Goal: Task Accomplishment & Management: Use online tool/utility

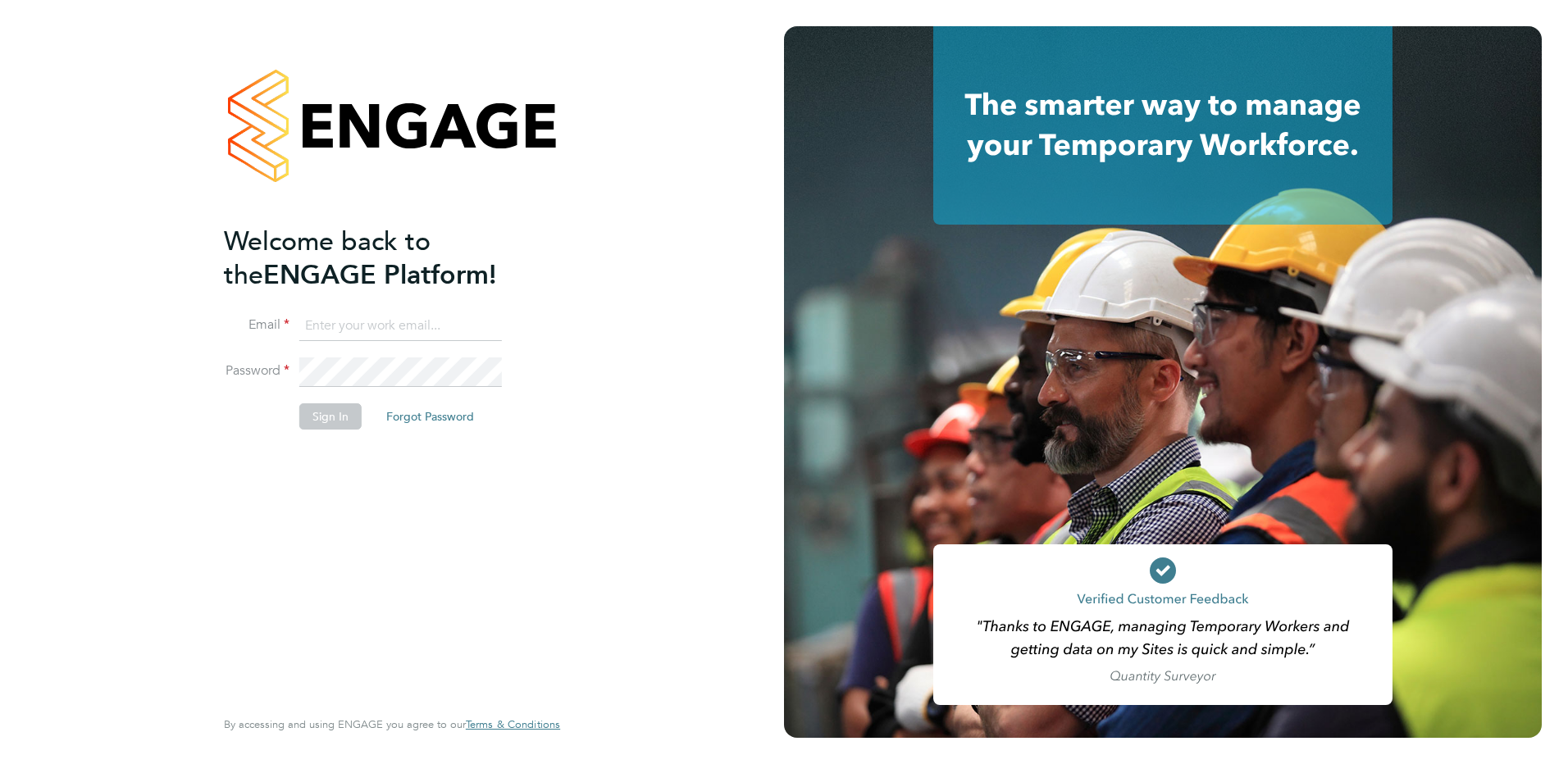
type input "creditcontrol@danielowen.co.uk"
click at [329, 417] on button "Sign In" at bounding box center [331, 416] width 62 height 26
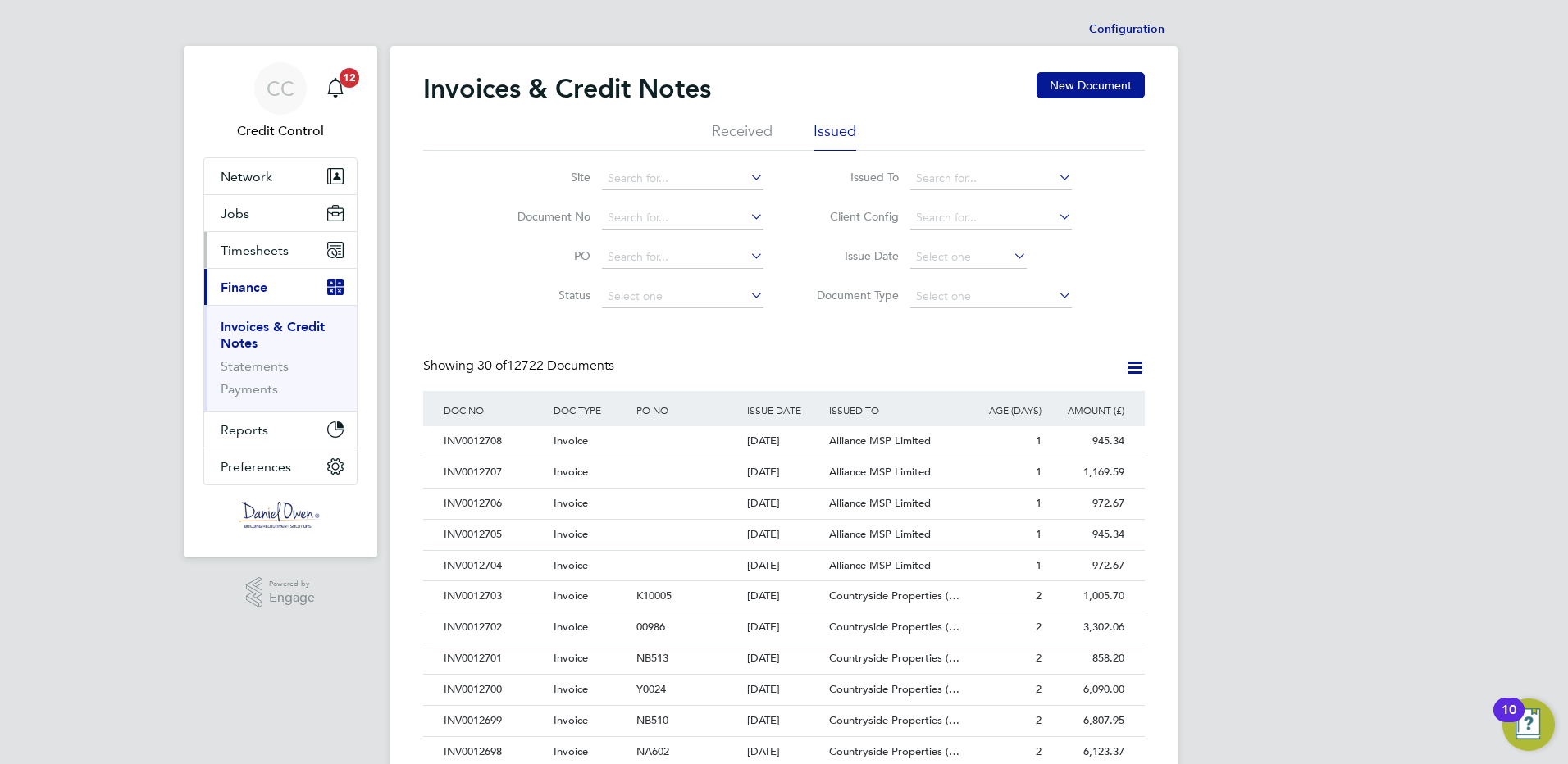
click at [249, 249] on span "Timesheets" at bounding box center [254, 251] width 68 height 16
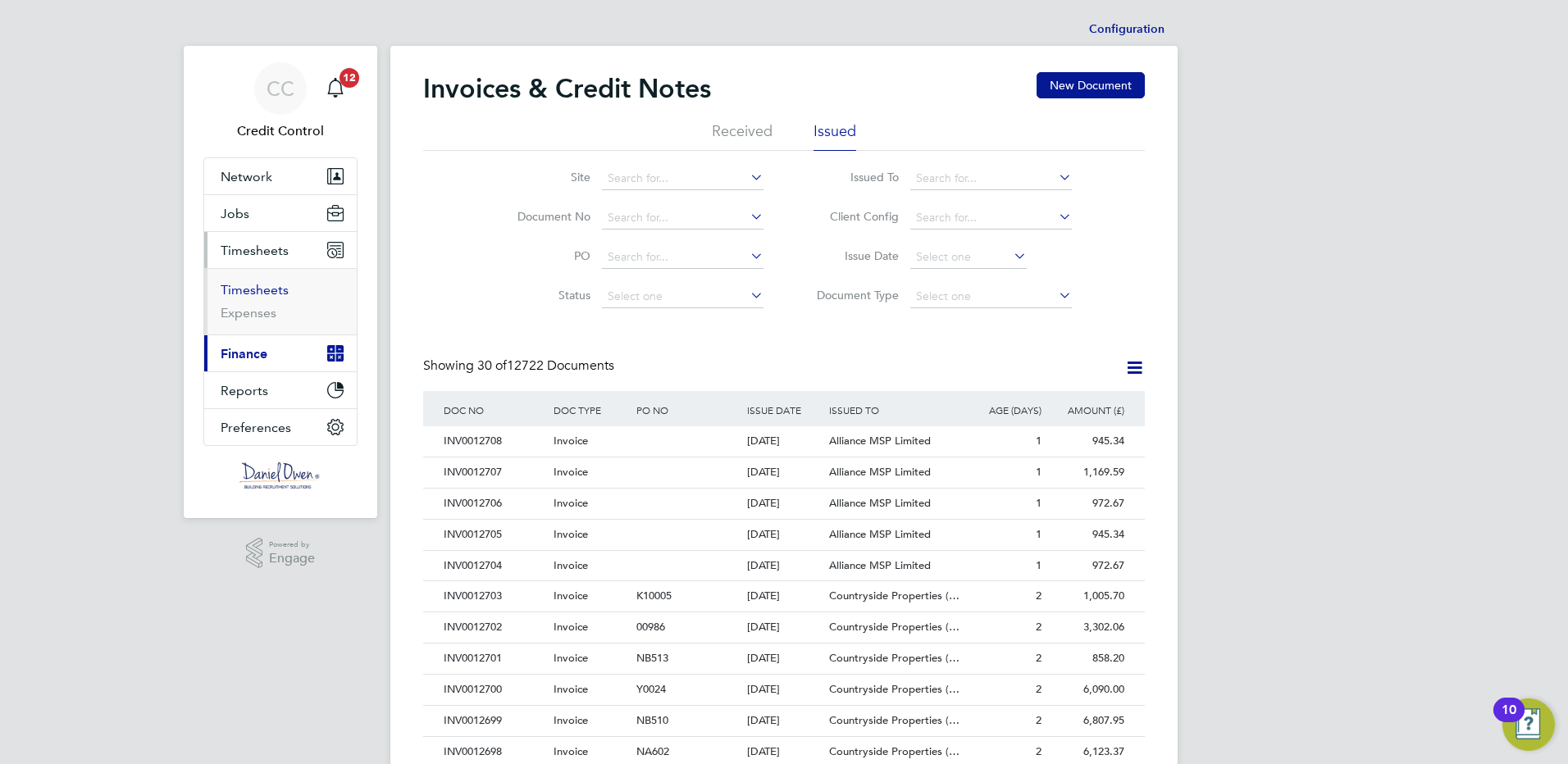
click at [255, 295] on link "Timesheets" at bounding box center [254, 290] width 68 height 16
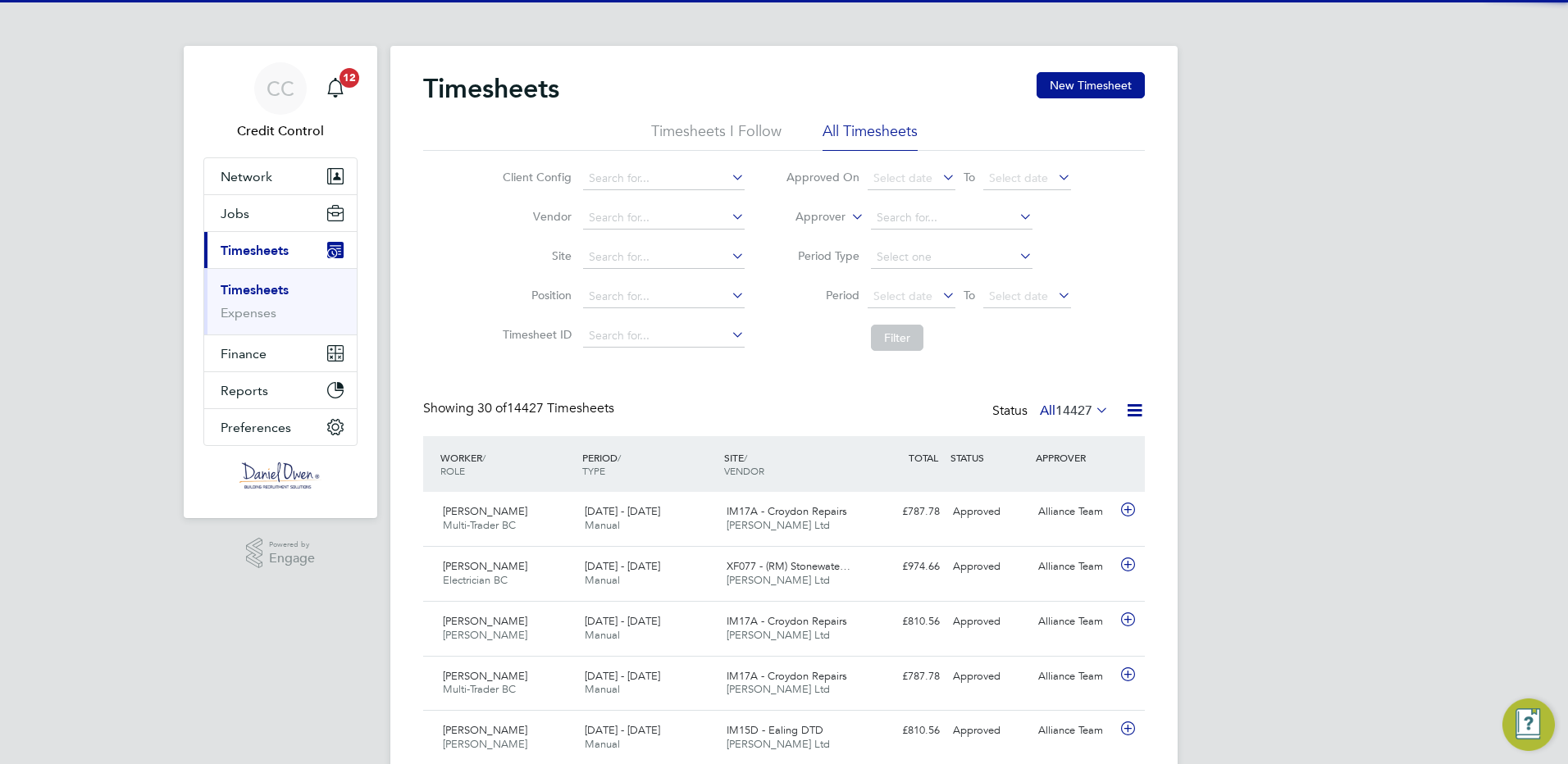
click at [824, 219] on label "Approver" at bounding box center [809, 217] width 74 height 16
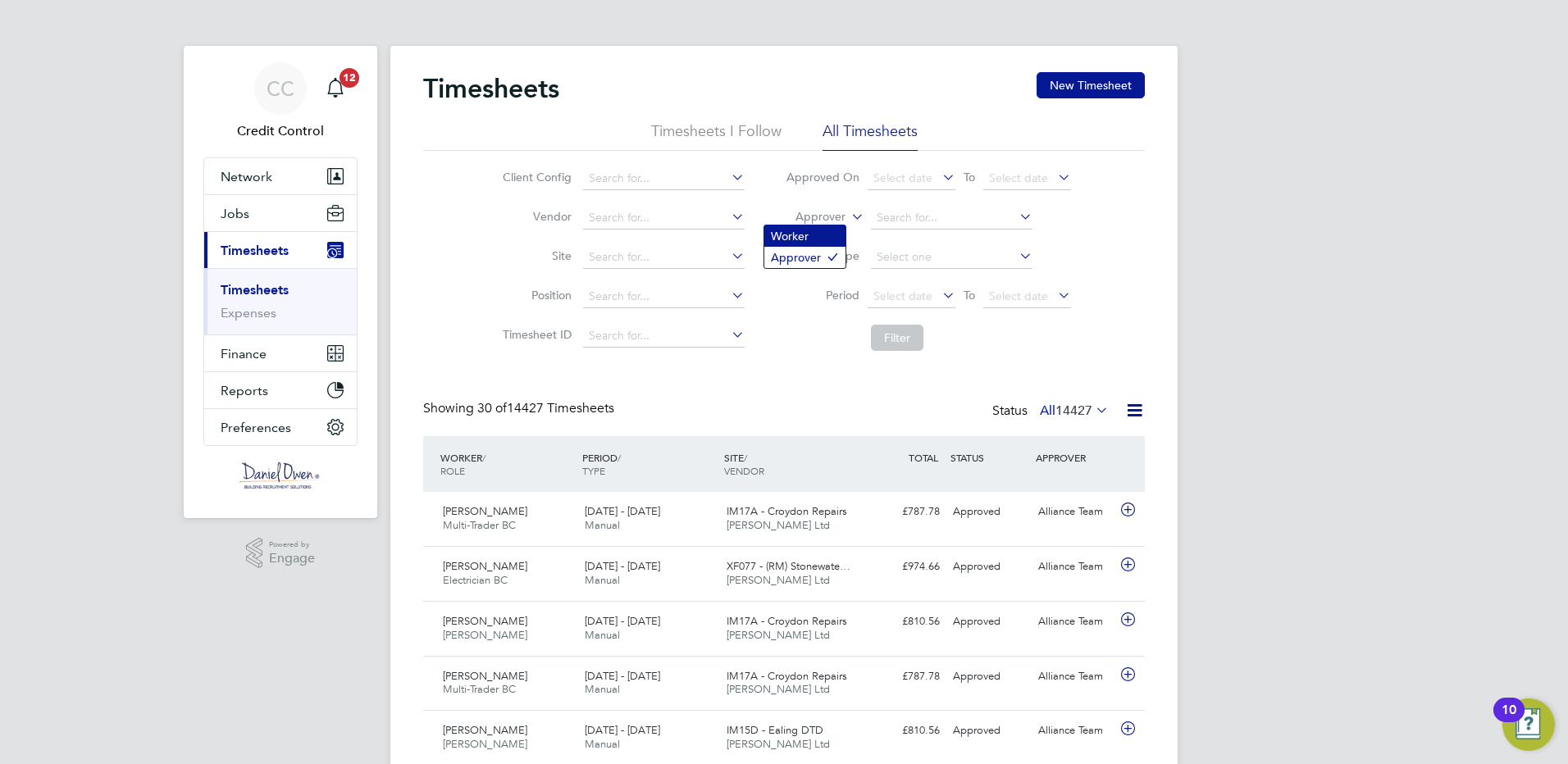
click at [817, 238] on li "Worker" at bounding box center [804, 236] width 81 height 22
click at [934, 210] on input at bounding box center [951, 218] width 162 height 23
click at [922, 238] on b "Arc" at bounding box center [925, 240] width 18 height 14
type input "[PERSON_NAME]"
click at [905, 337] on button "Filter" at bounding box center [896, 338] width 53 height 26
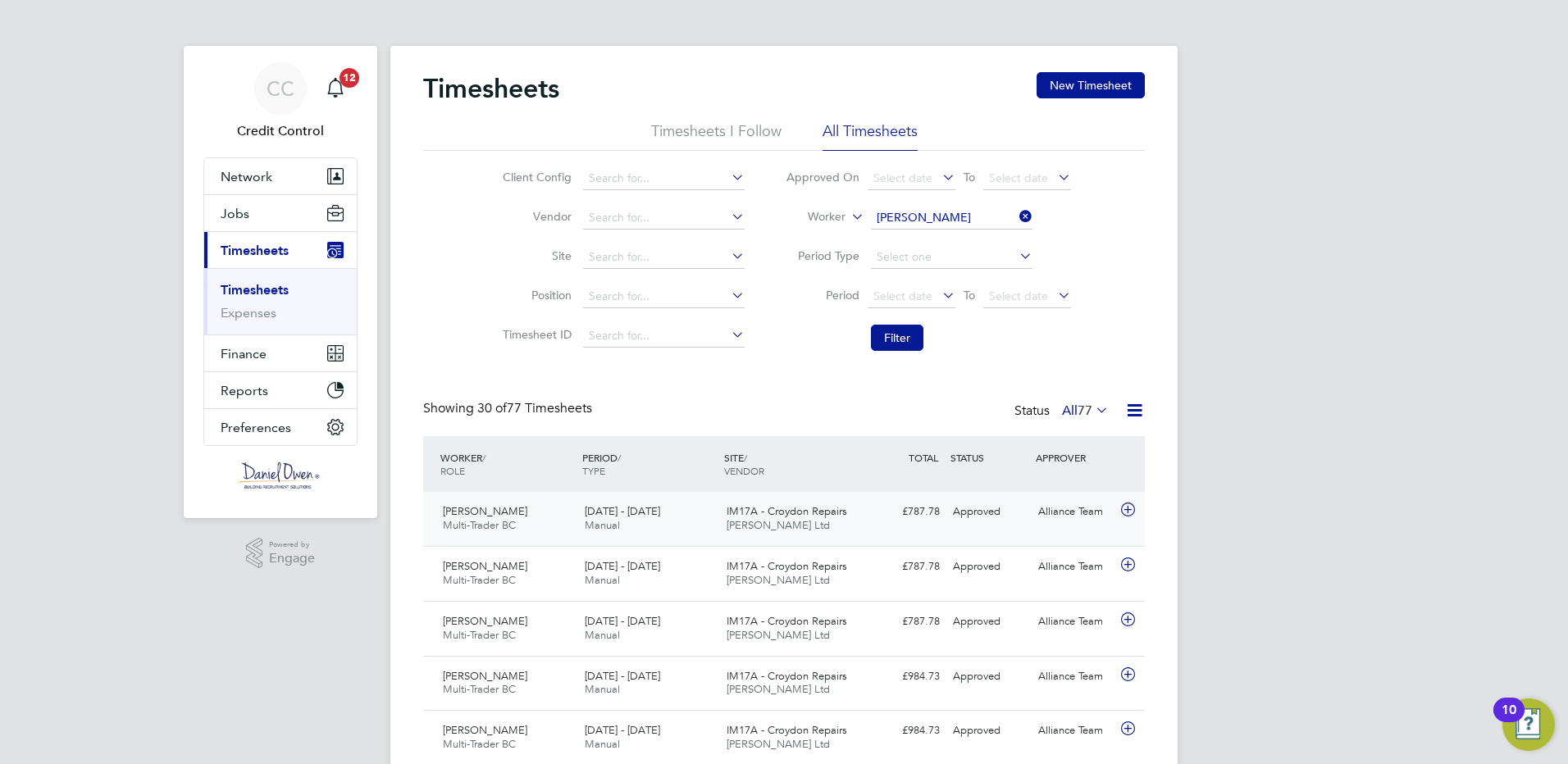
click at [1125, 506] on icon at bounding box center [1128, 510] width 21 height 13
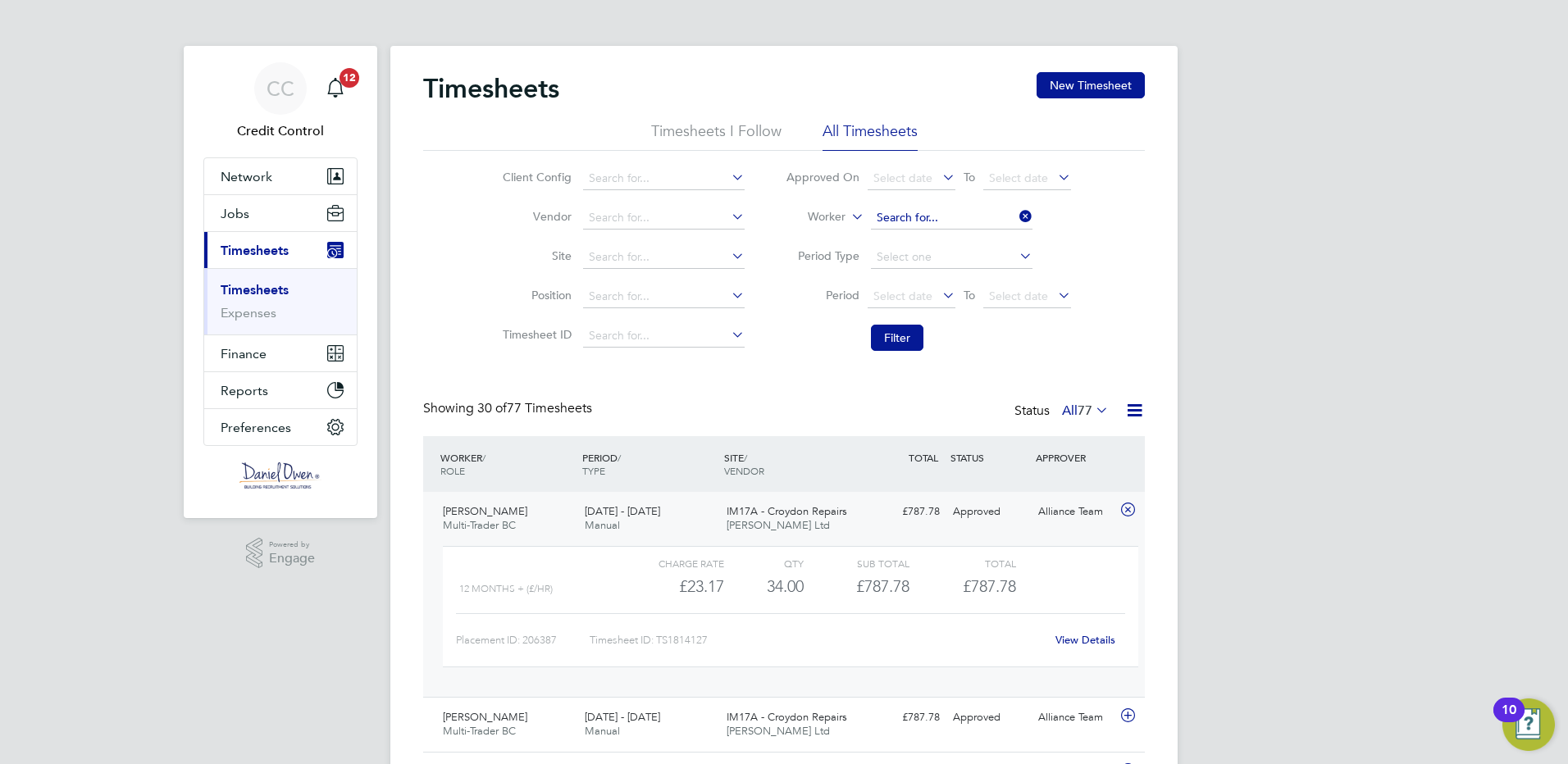
click at [976, 215] on input at bounding box center [951, 218] width 162 height 23
click at [930, 242] on b "Ph" at bounding box center [924, 240] width 14 height 14
type input "[PERSON_NAME]"
click at [895, 339] on button "Filter" at bounding box center [896, 338] width 53 height 26
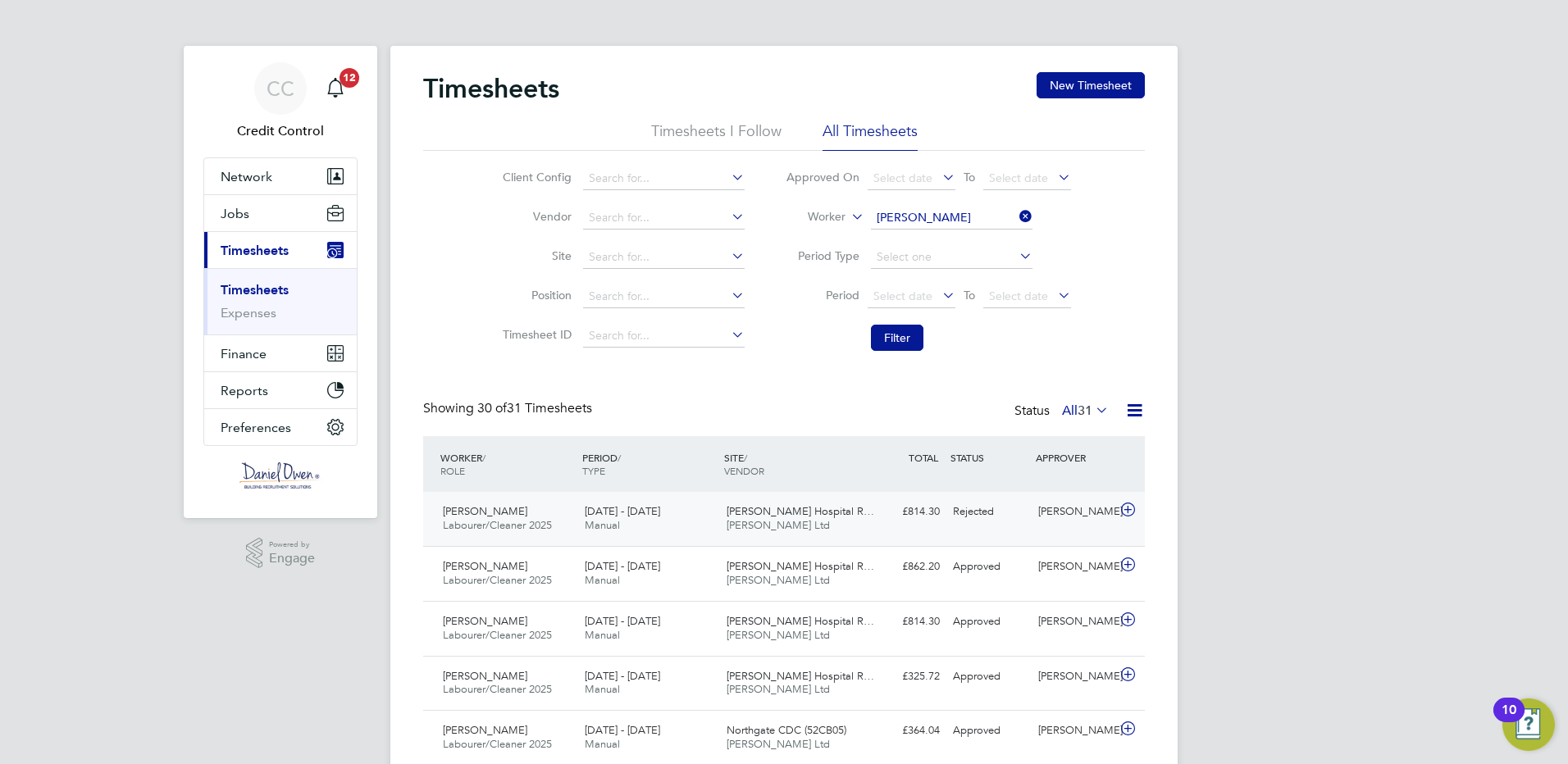
click at [1124, 509] on icon at bounding box center [1128, 510] width 21 height 13
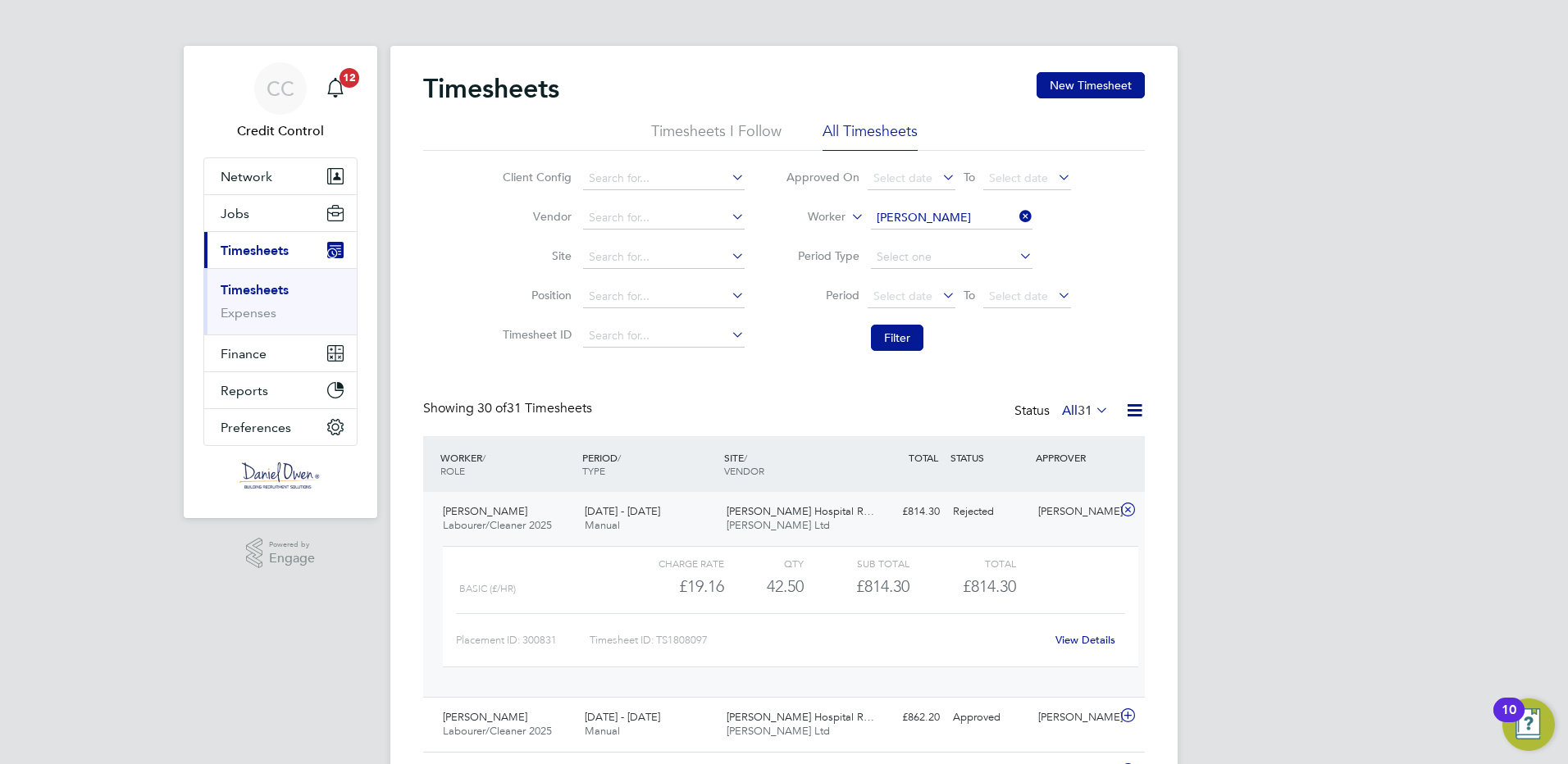
click at [1124, 509] on icon at bounding box center [1128, 510] width 21 height 13
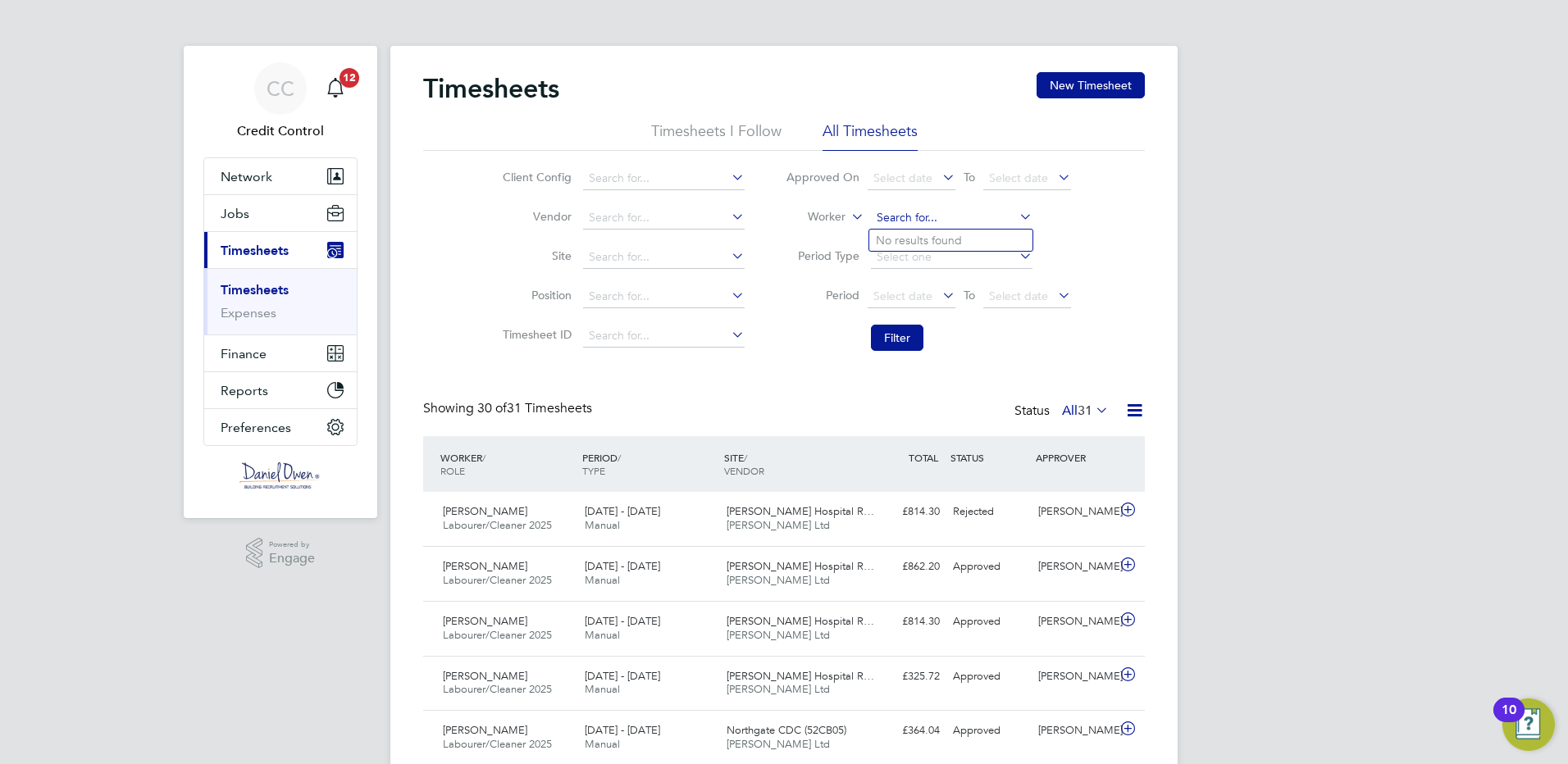
click at [958, 214] on input at bounding box center [951, 218] width 162 height 23
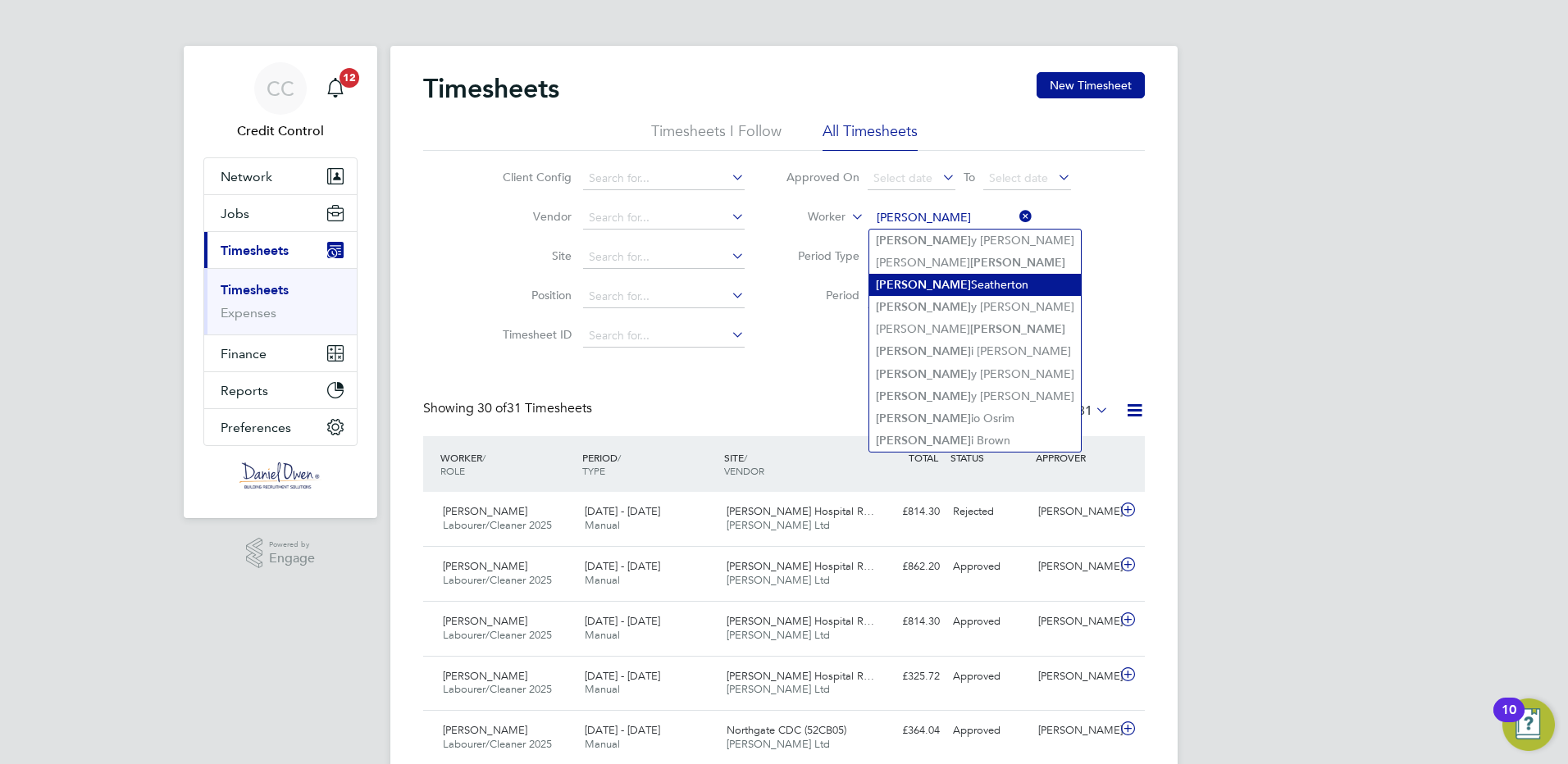
click at [937, 285] on li "[PERSON_NAME]" at bounding box center [975, 285] width 212 height 22
type input "[PERSON_NAME]"
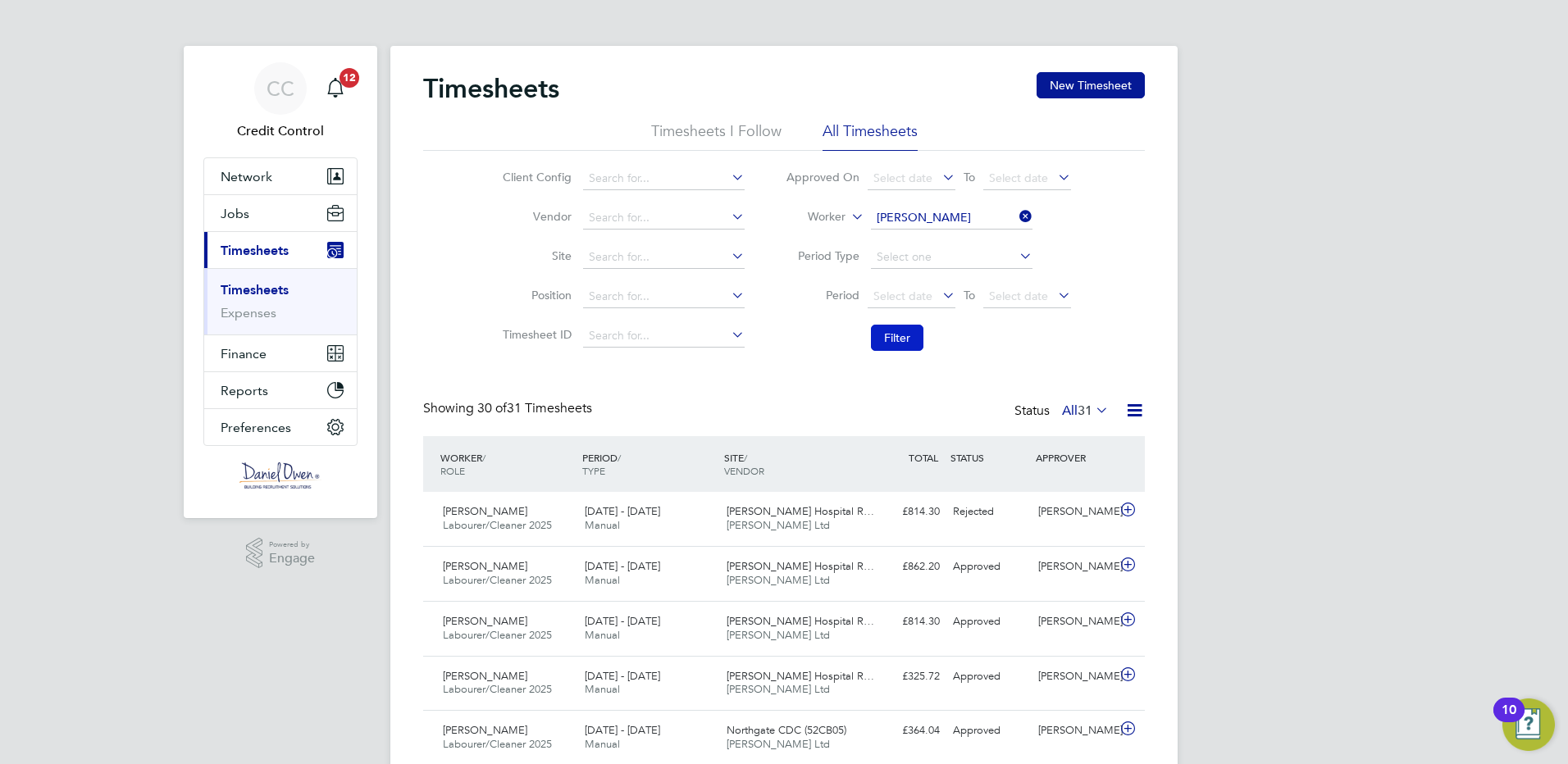
click at [888, 336] on button "Filter" at bounding box center [896, 338] width 53 height 26
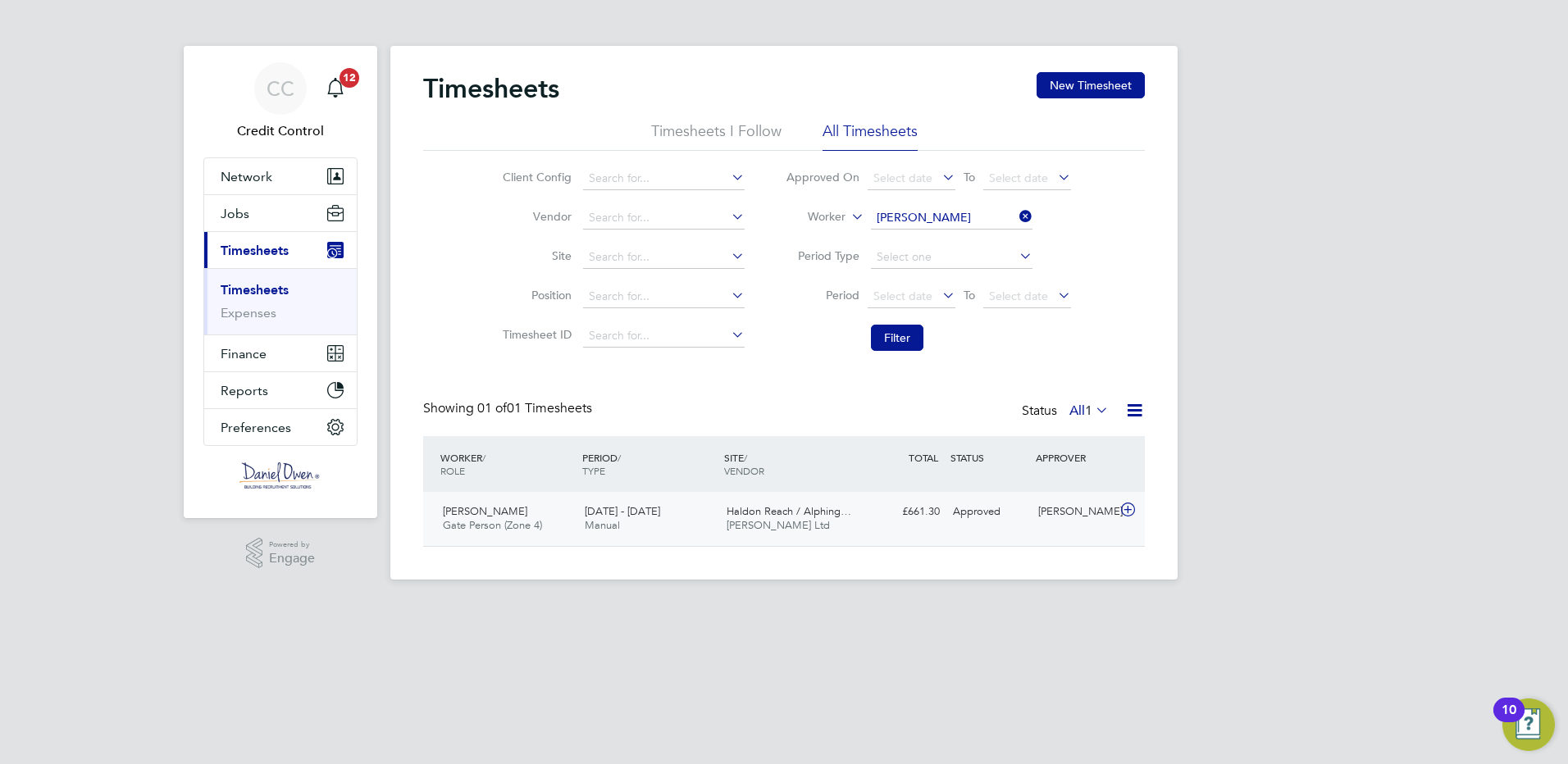
click at [1128, 509] on icon at bounding box center [1128, 510] width 21 height 13
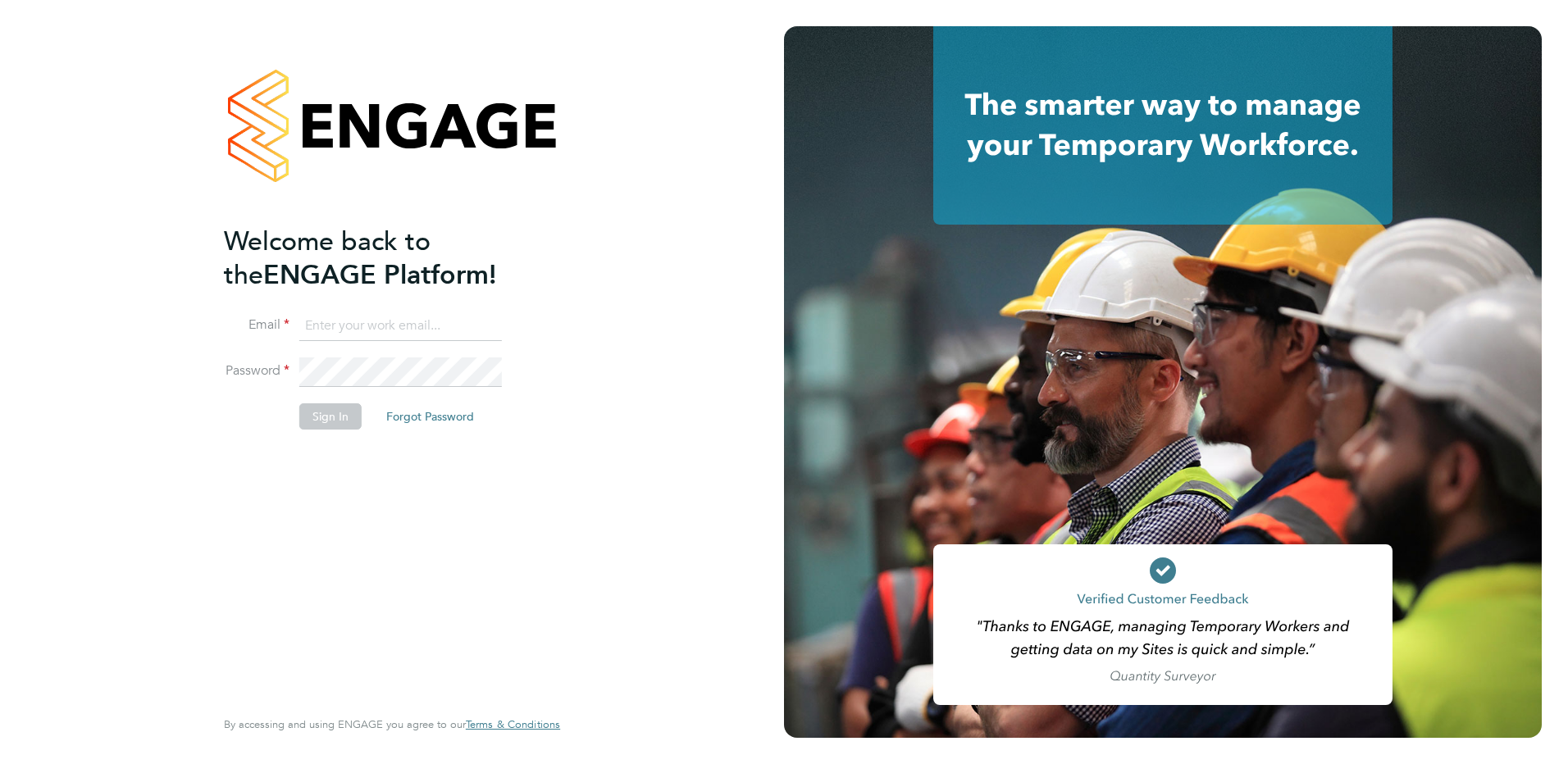
type input "creditcontrol@danielowen.co.uk"
click at [328, 424] on button "Sign In" at bounding box center [331, 416] width 62 height 26
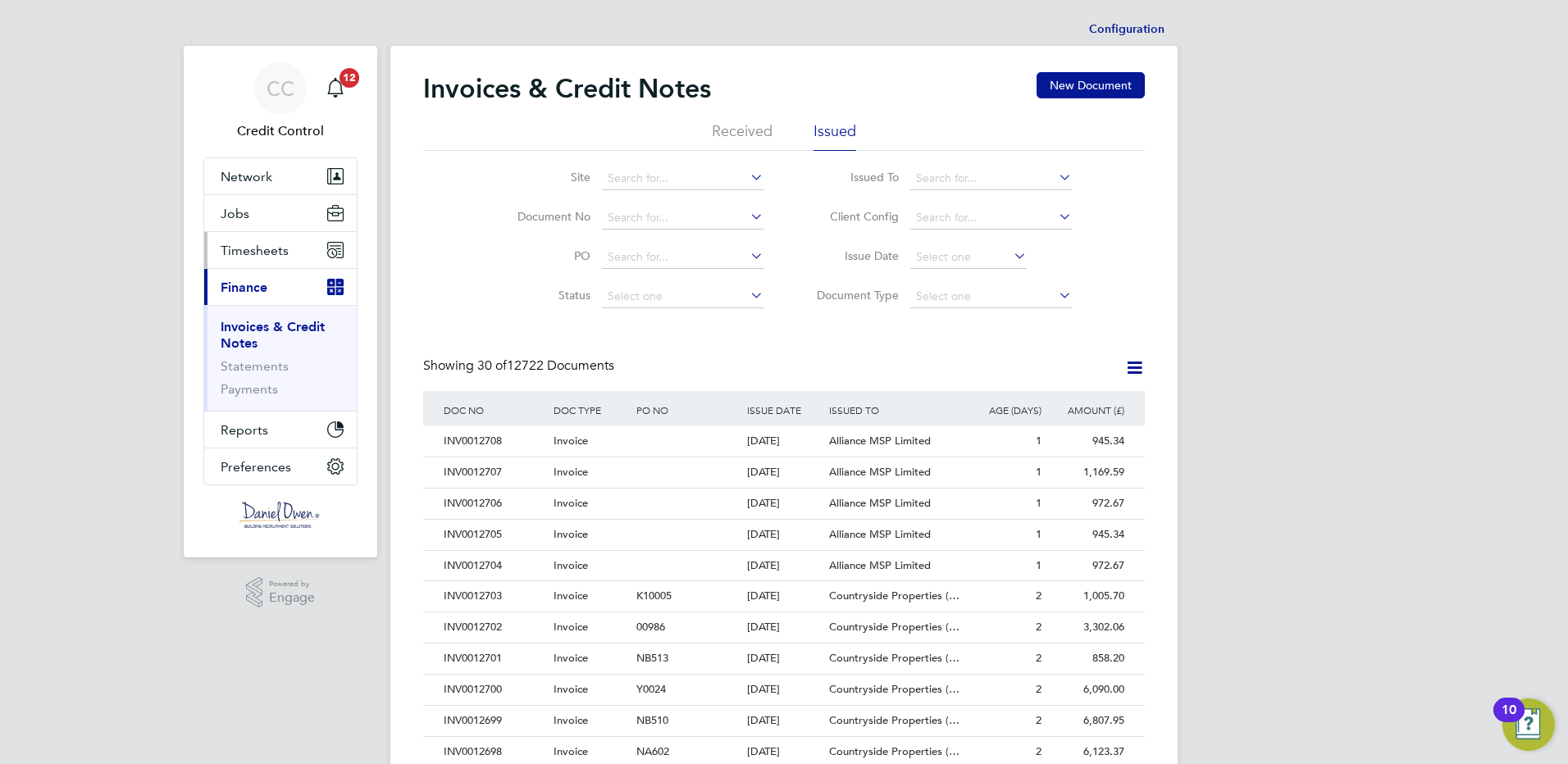
click at [270, 252] on span "Timesheets" at bounding box center [254, 251] width 68 height 16
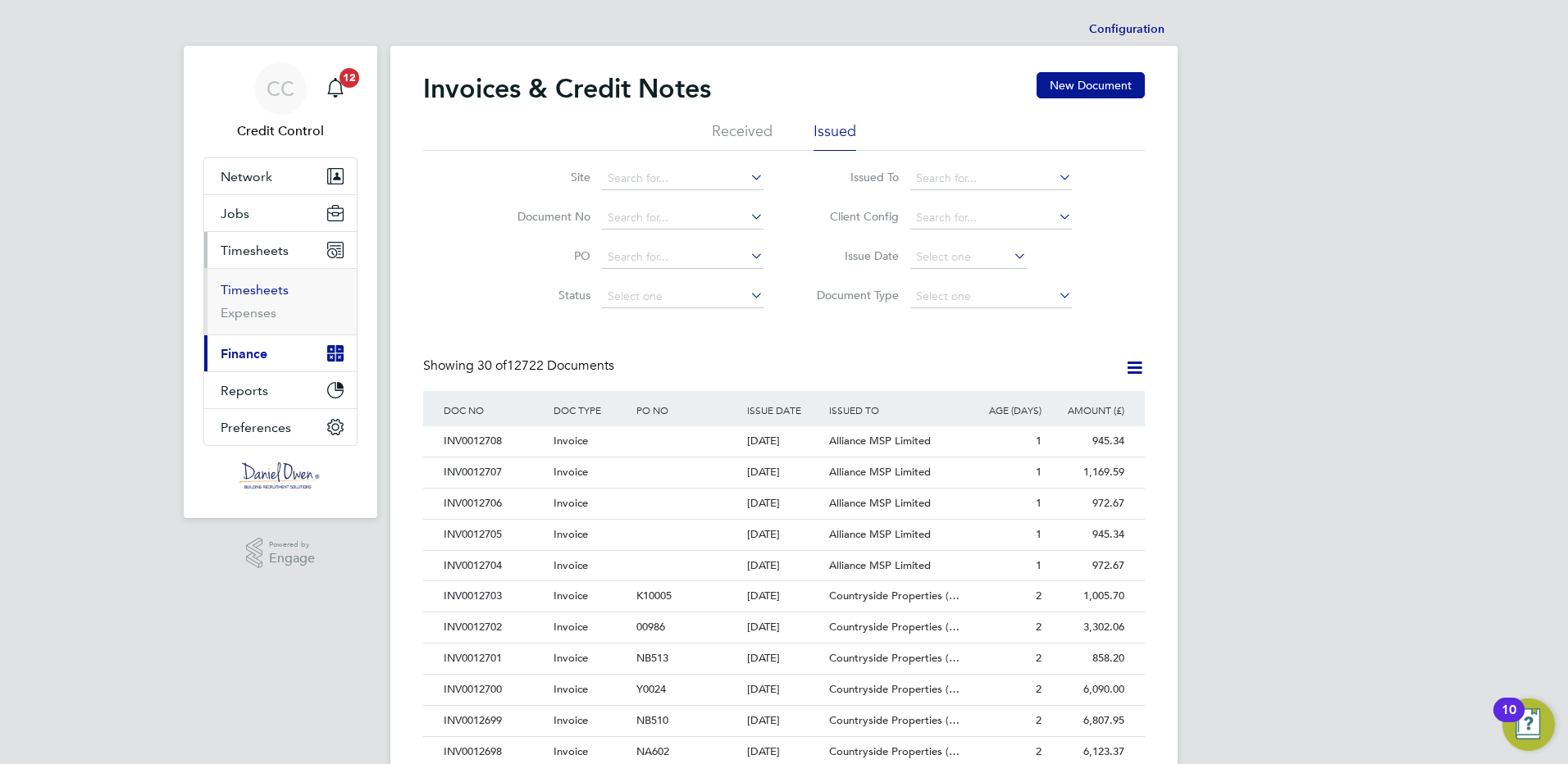
click at [263, 290] on link "Timesheets" at bounding box center [254, 290] width 68 height 16
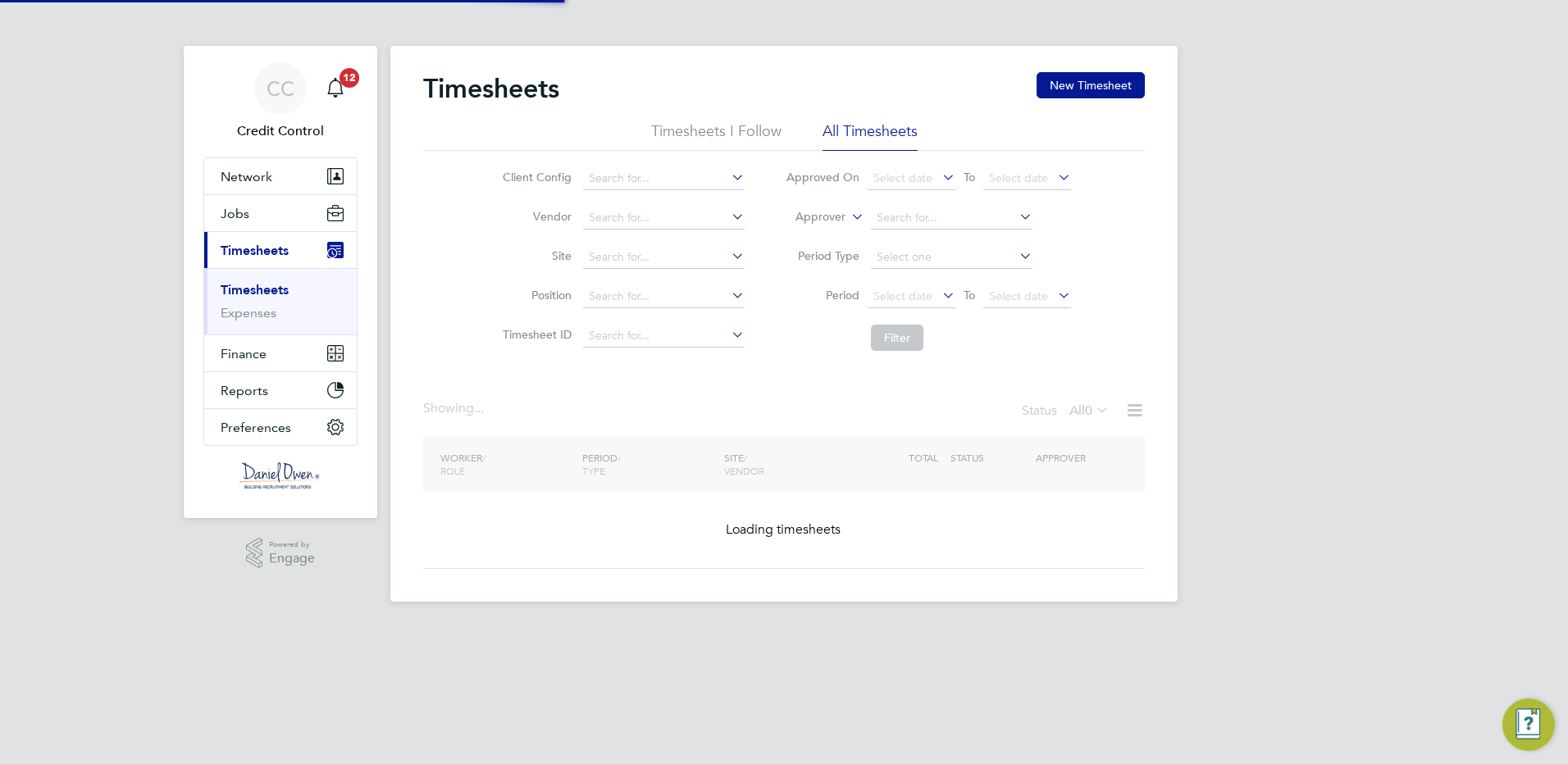
click at [824, 217] on label "Approver" at bounding box center [809, 217] width 74 height 16
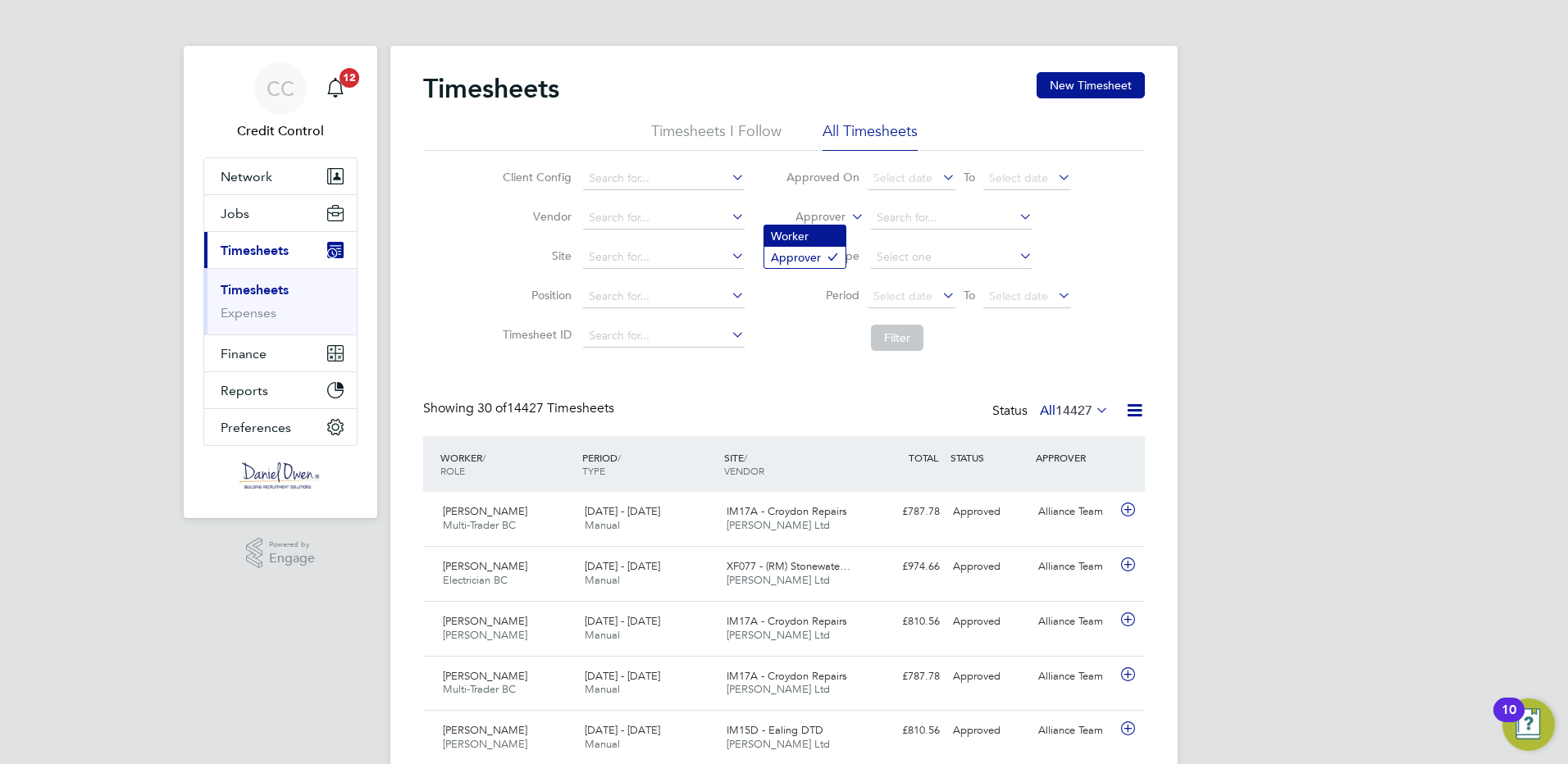
click at [816, 235] on li "Worker" at bounding box center [804, 236] width 81 height 22
click at [916, 220] on input at bounding box center [951, 218] width 162 height 23
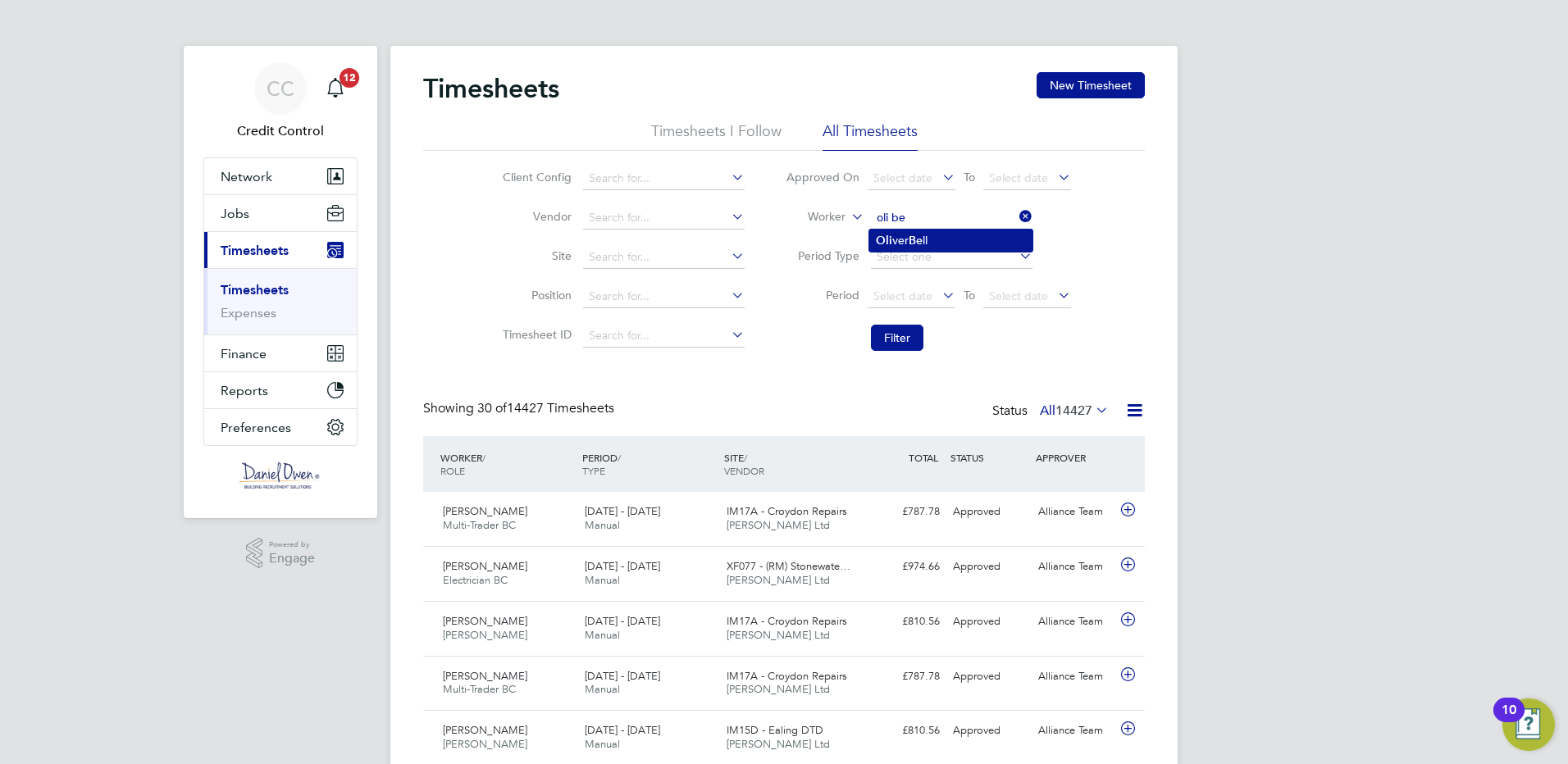
click at [915, 239] on b "Be" at bounding box center [915, 240] width 14 height 14
type input "[PERSON_NAME]"
click at [894, 337] on button "Filter" at bounding box center [896, 338] width 53 height 26
click at [1129, 506] on icon at bounding box center [1128, 510] width 21 height 13
